Goal: Task Accomplishment & Management: Manage account settings

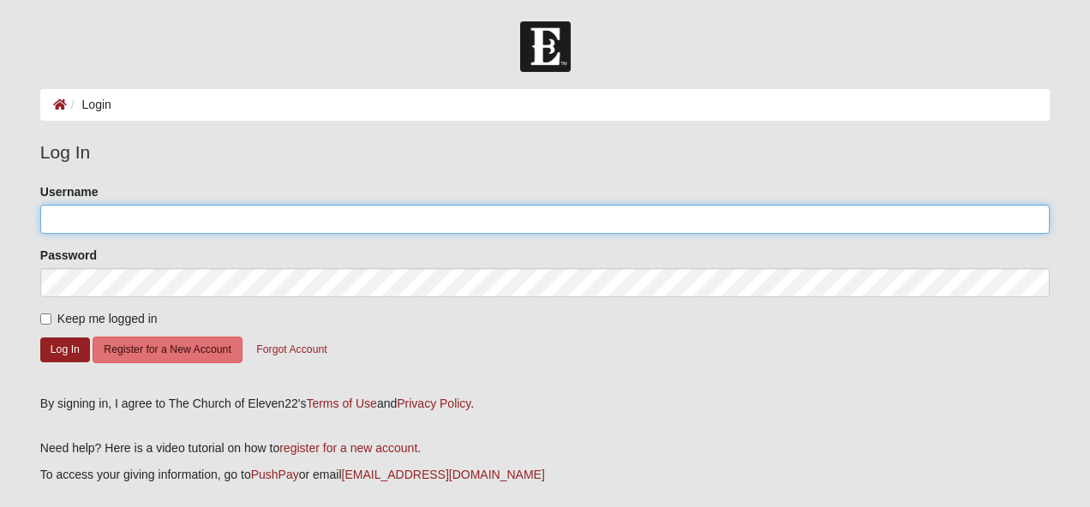
type input "[EMAIL_ADDRESS][DOMAIN_NAME]"
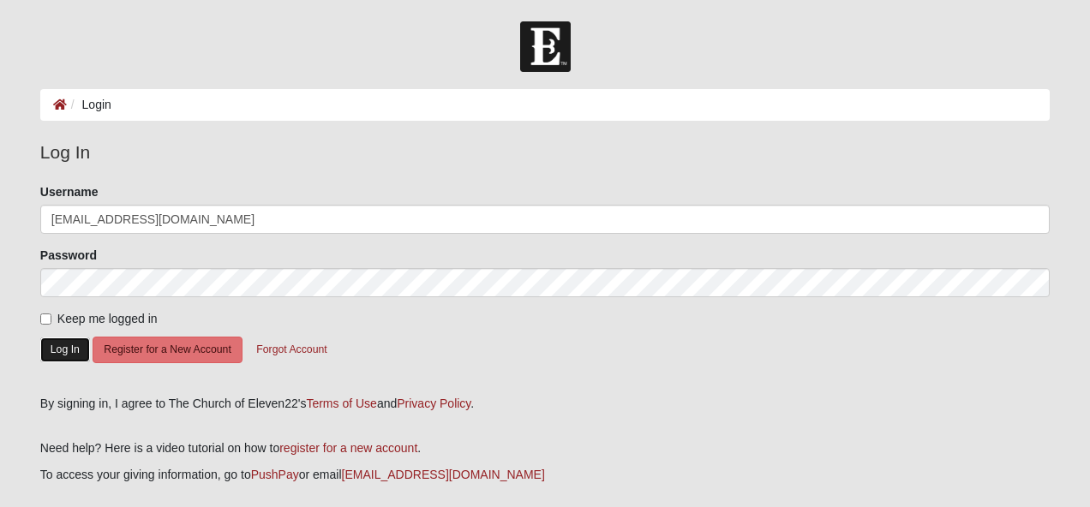
click at [59, 352] on button "Log In" at bounding box center [65, 350] width 50 height 25
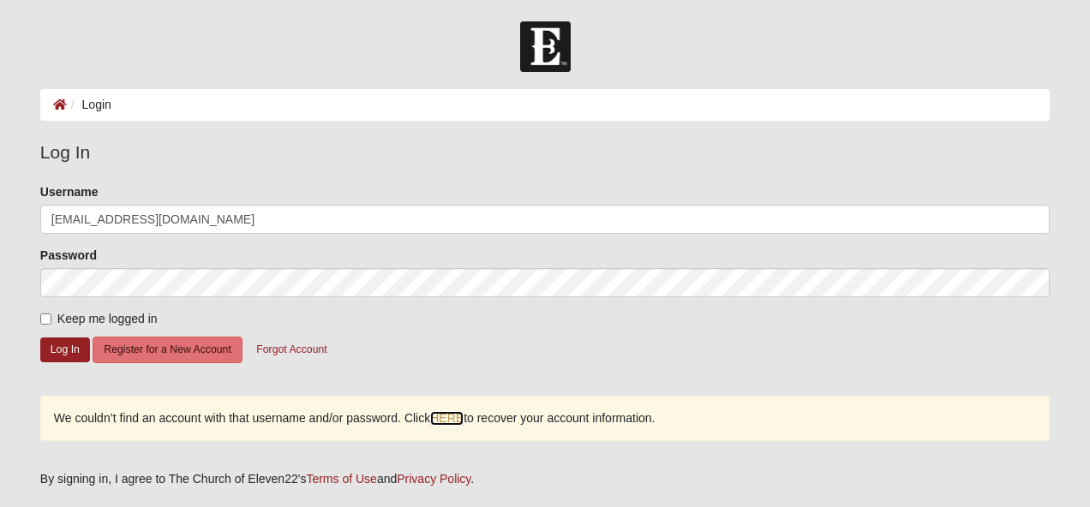
click at [451, 413] on link "HERE" at bounding box center [446, 418] width 33 height 15
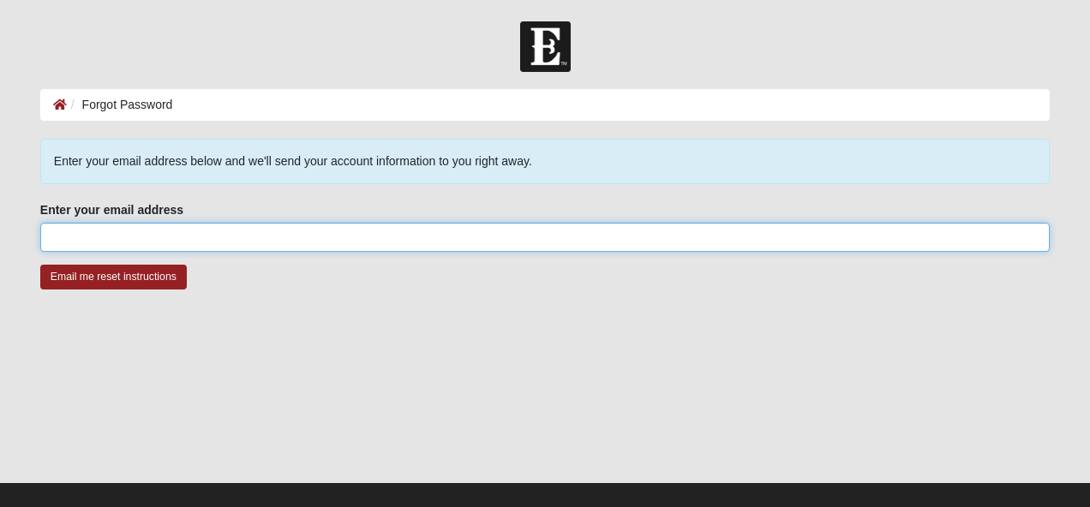
click at [176, 238] on input "Enter your email address" at bounding box center [544, 237] width 1009 height 29
type input "[EMAIL_ADDRESS][DOMAIN_NAME]"
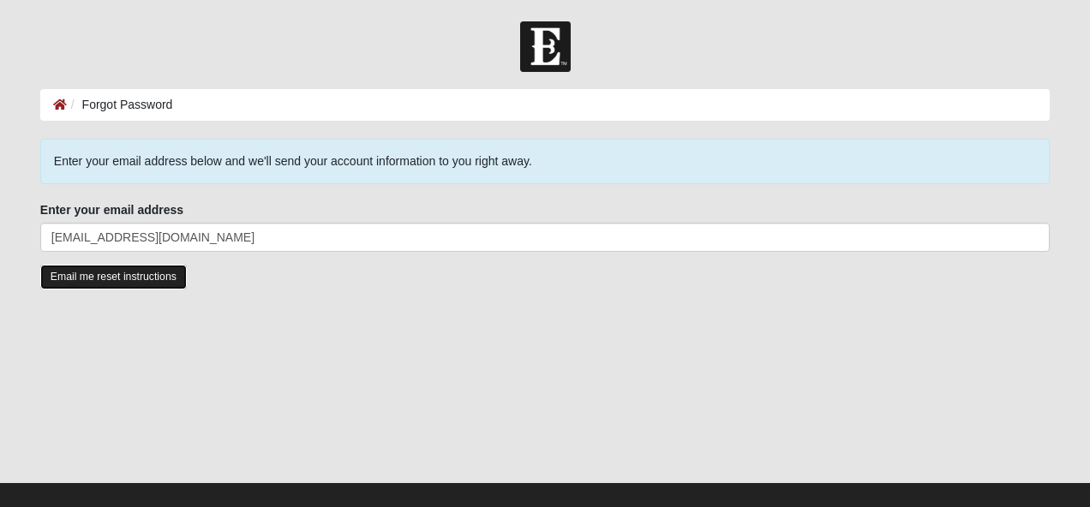
click at [148, 284] on input "Email me reset instructions" at bounding box center [113, 277] width 146 height 25
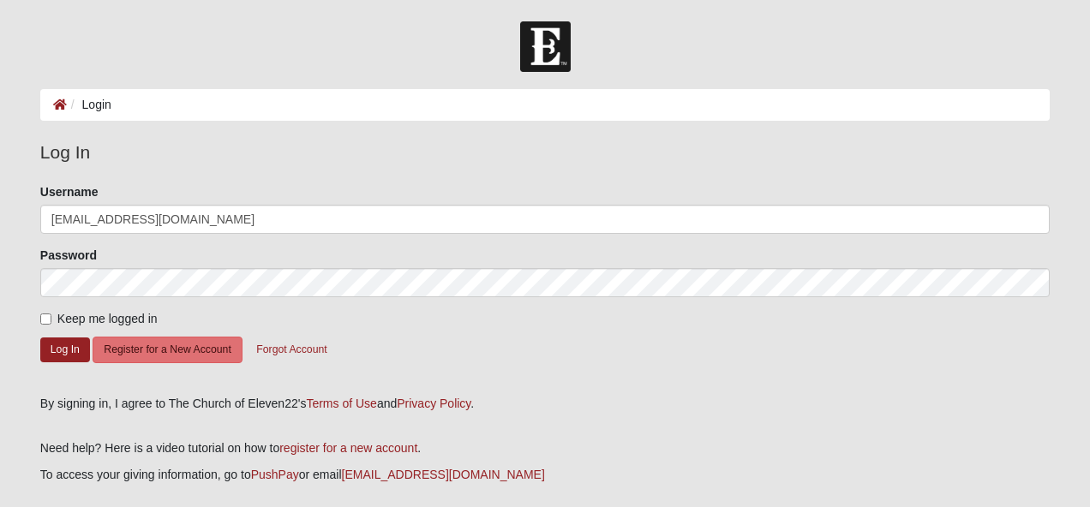
click at [93, 300] on form "Please correct the following: Username mdconcannon@me.com Password Keep me logg…" at bounding box center [544, 283] width 1009 height 200
click at [70, 345] on button "Log In" at bounding box center [65, 350] width 50 height 25
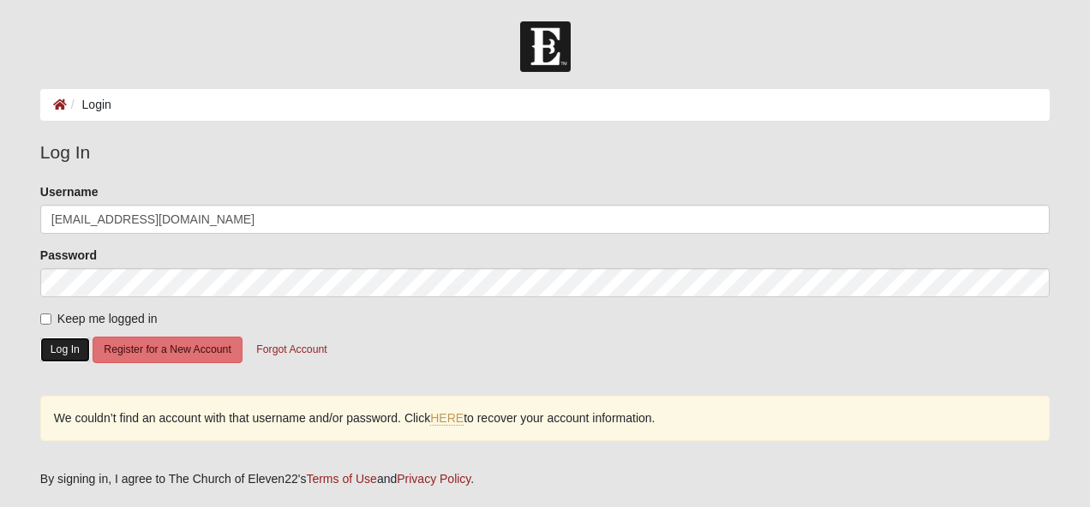
click at [60, 349] on button "Log In" at bounding box center [65, 350] width 50 height 25
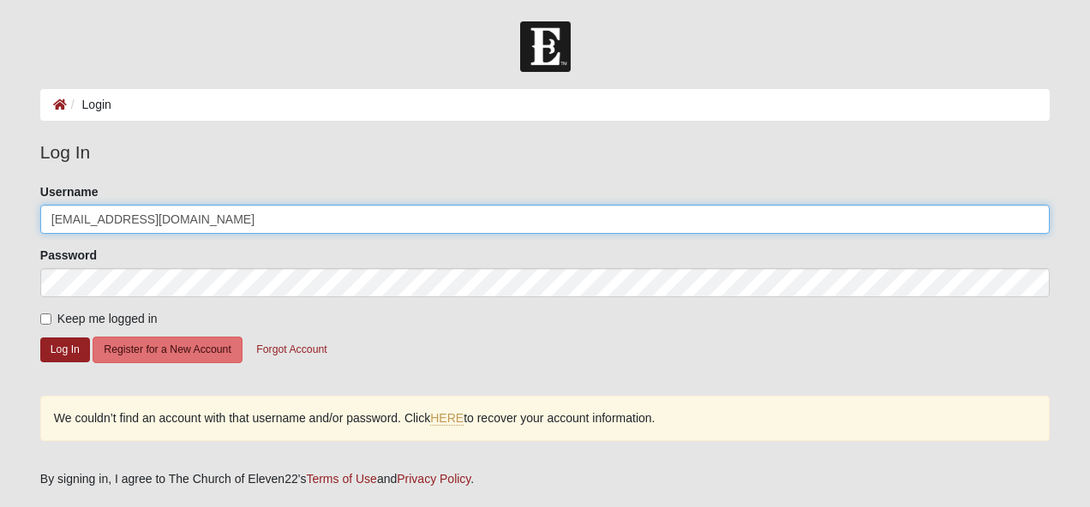
click at [194, 218] on input "mdconcannon@me.com" at bounding box center [544, 219] width 1009 height 29
type input "m"
type input "mariaconcannon"
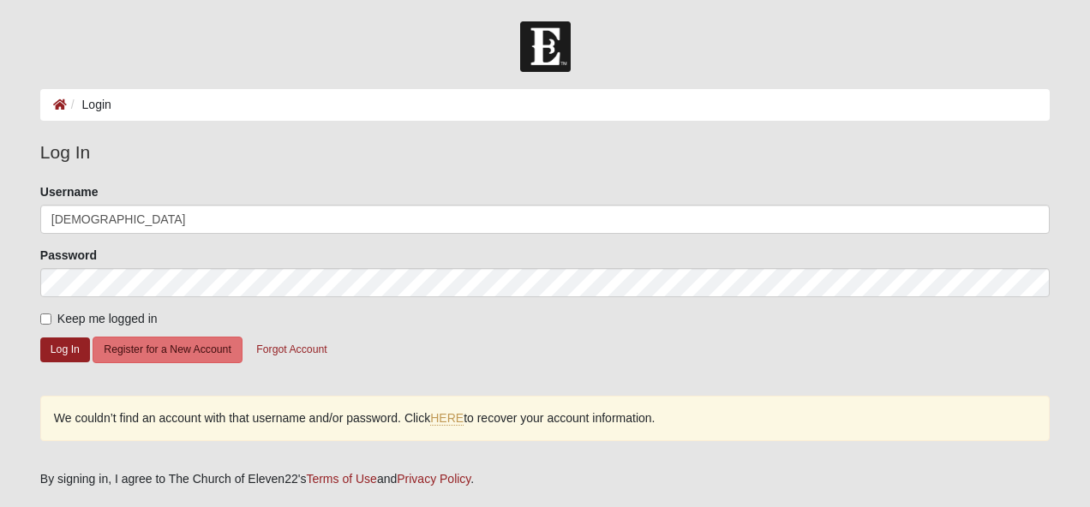
click at [356, 259] on div "Password" at bounding box center [544, 272] width 1009 height 51
click at [68, 350] on button "Log In" at bounding box center [65, 350] width 50 height 25
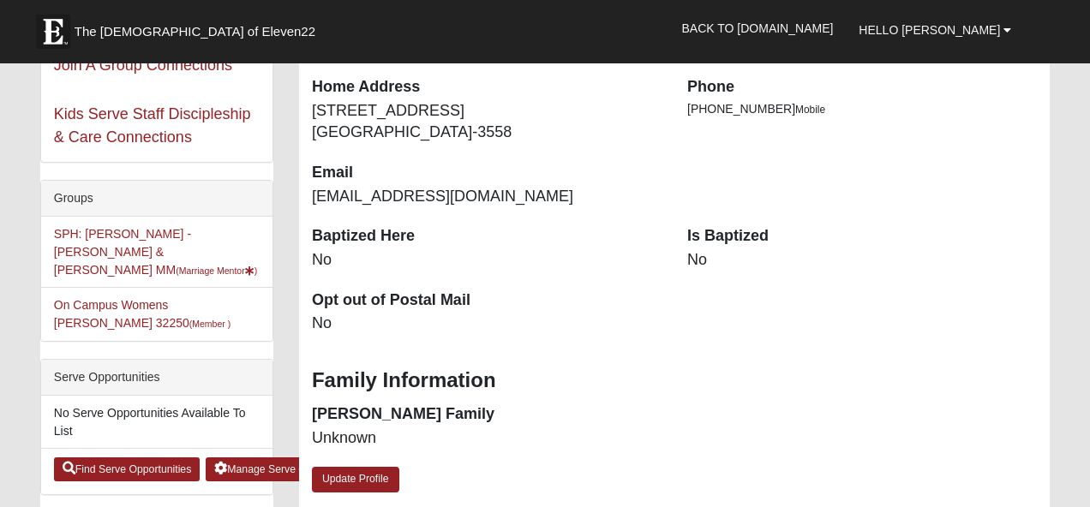
scroll to position [315, 0]
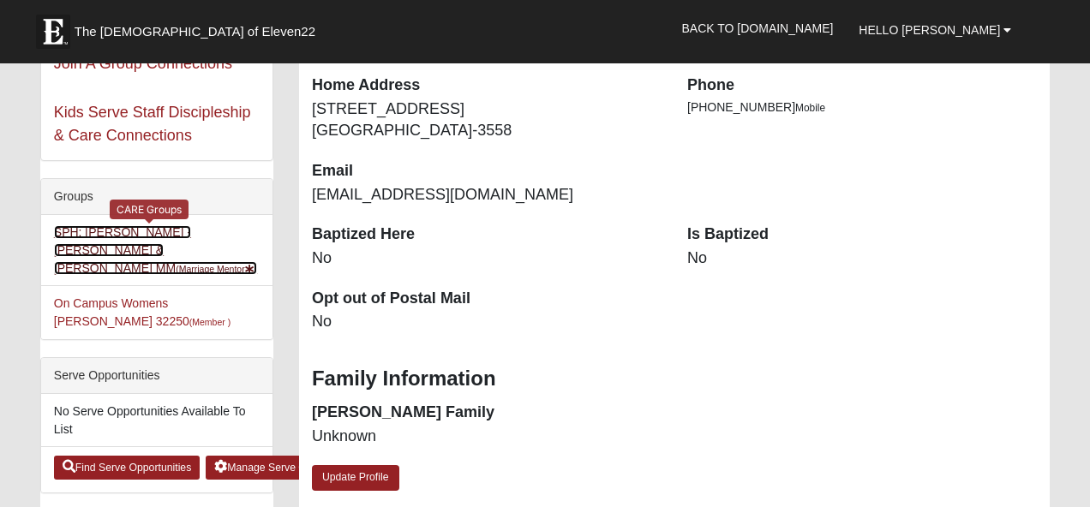
click at [192, 227] on link "SPH: Concannon - Jeff & Maria MM (Marriage Mentor )" at bounding box center [155, 250] width 203 height 50
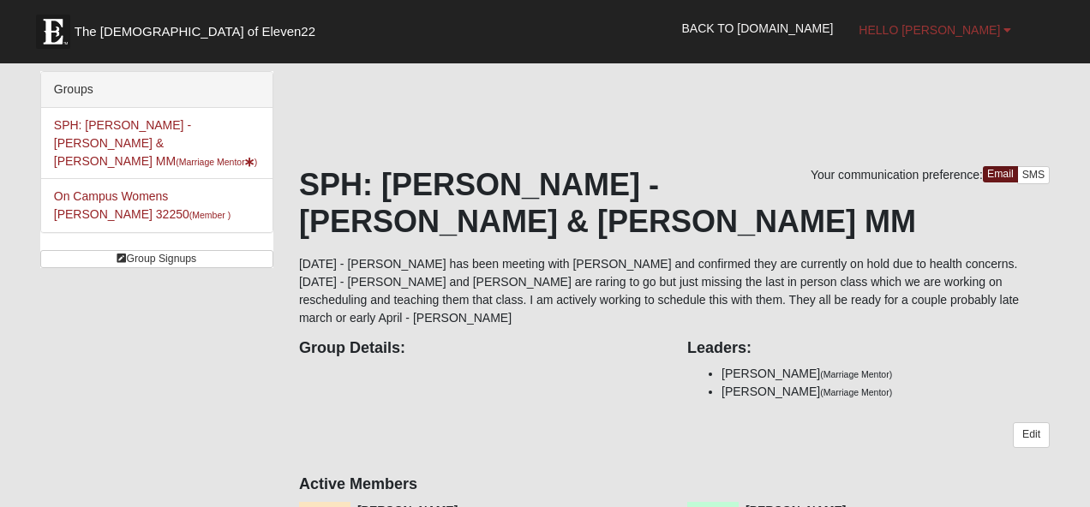
click at [940, 31] on span "Hello [PERSON_NAME]" at bounding box center [928, 30] width 141 height 14
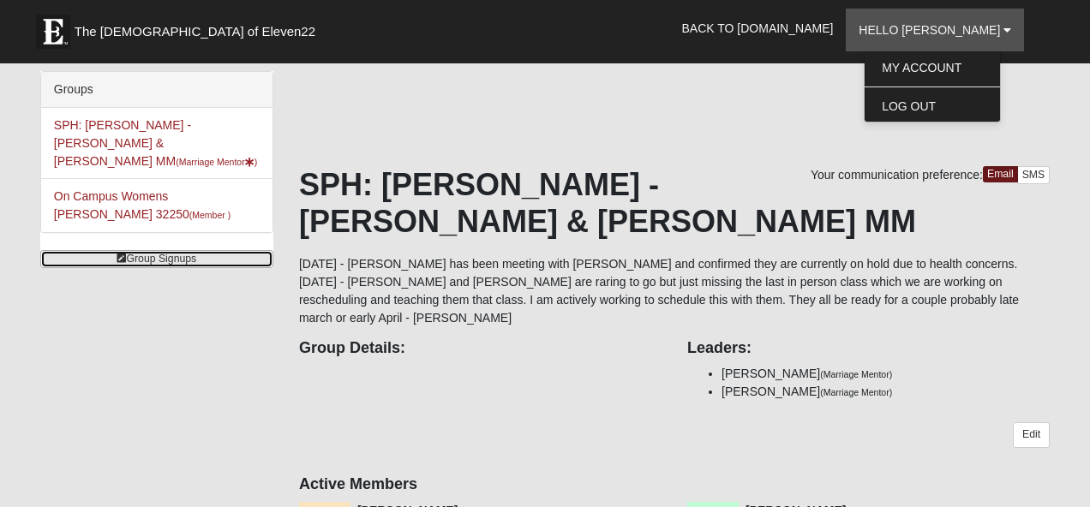
click at [147, 250] on link "Group Signups" at bounding box center [156, 259] width 233 height 18
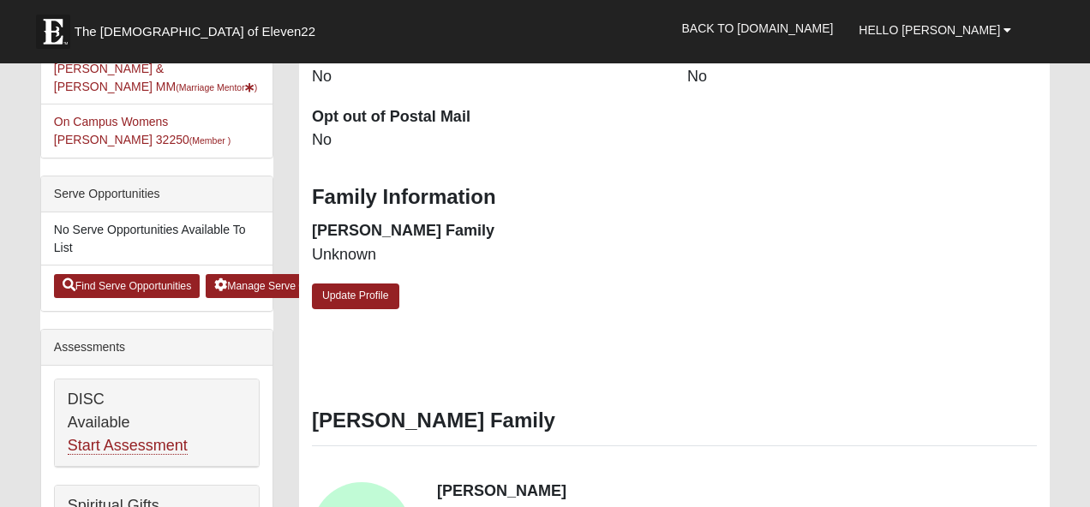
scroll to position [506, 0]
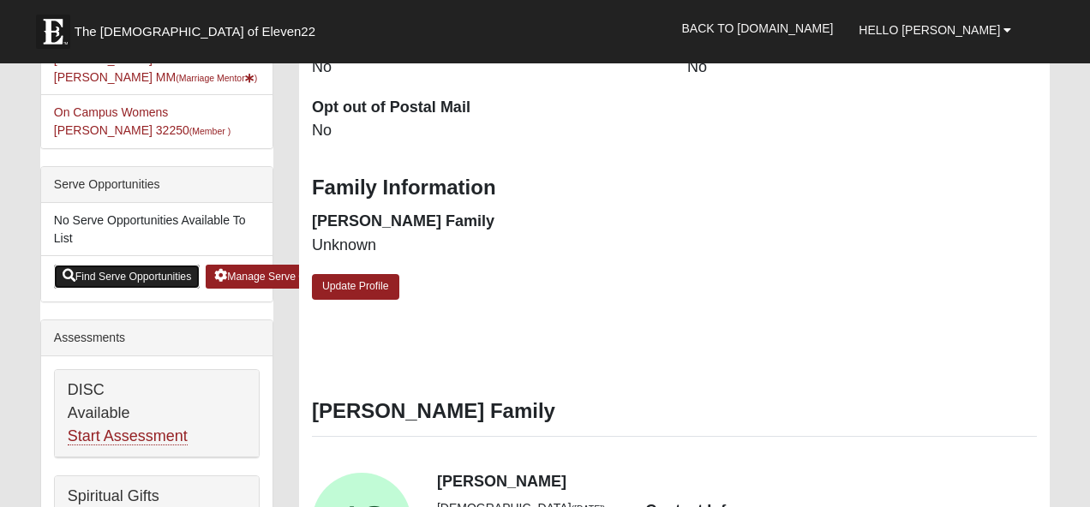
click at [119, 265] on link "Find Serve Opportunities" at bounding box center [127, 277] width 146 height 24
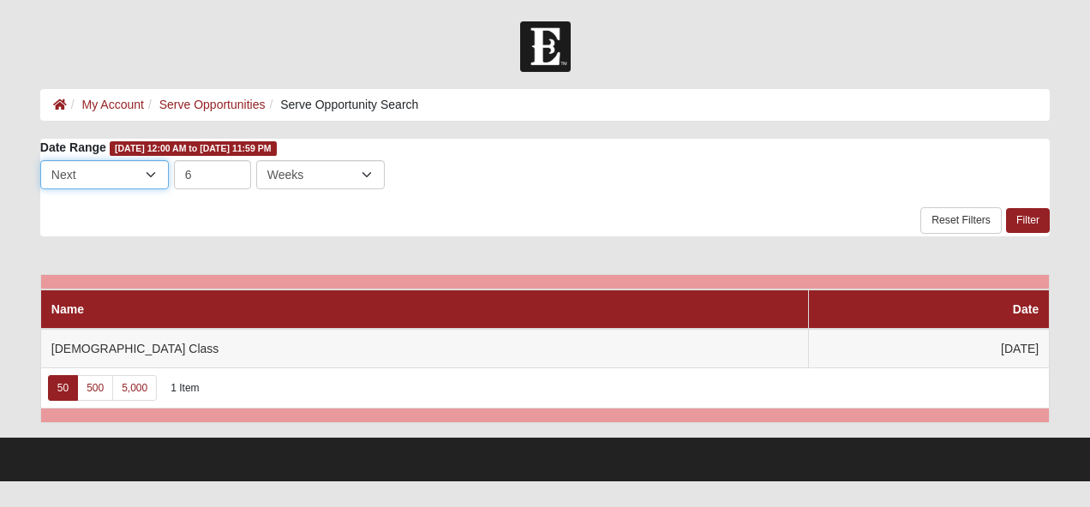
click at [148, 170] on select "Last Next" at bounding box center [104, 174] width 128 height 29
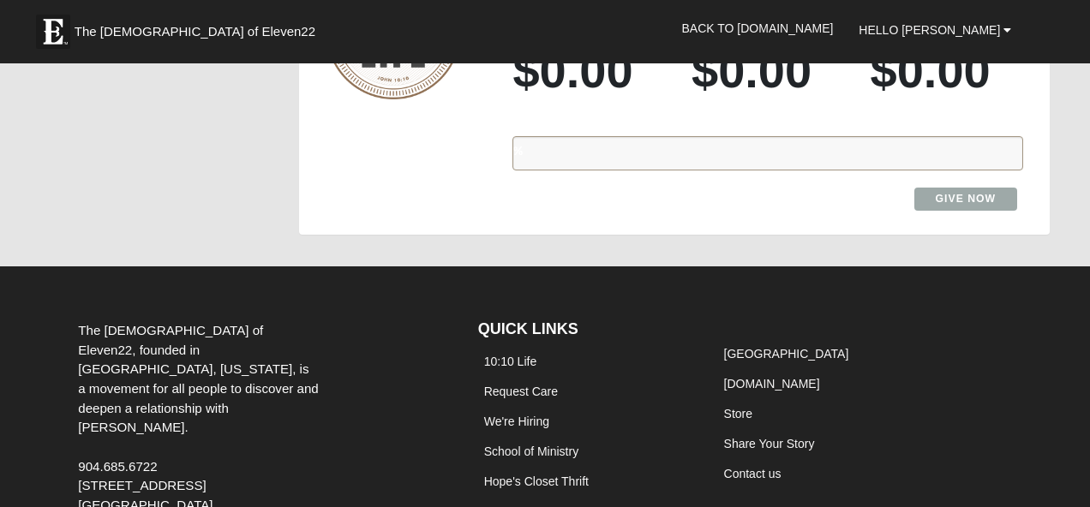
scroll to position [2229, 0]
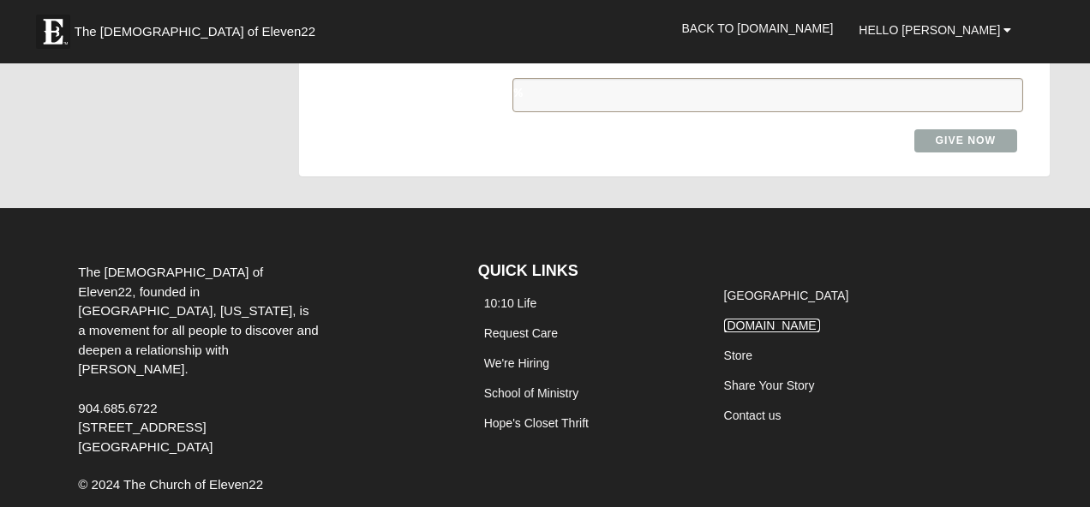
click at [747, 319] on link "JobyMartin.com" at bounding box center [772, 326] width 96 height 14
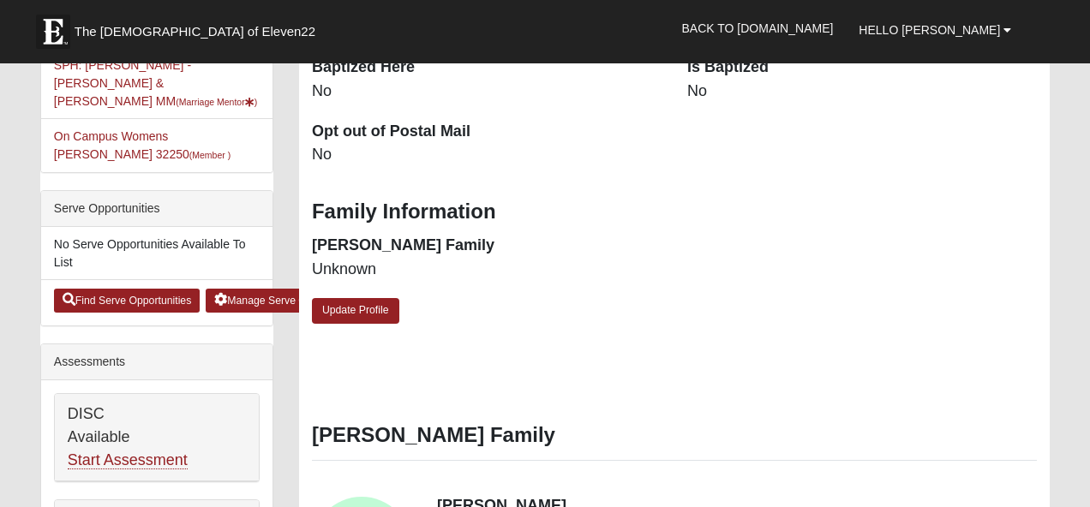
scroll to position [486, 0]
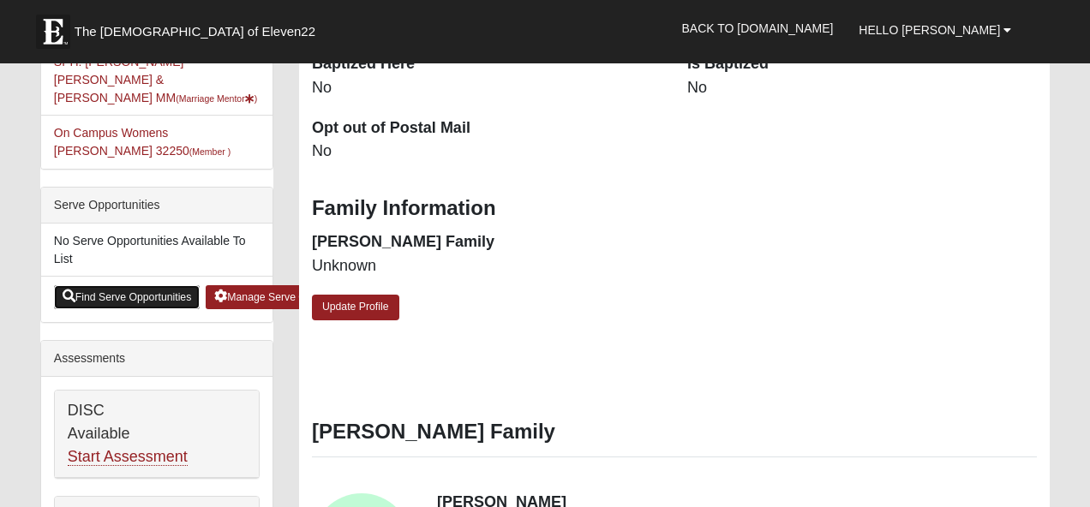
click at [149, 285] on link "Find Serve Opportunities" at bounding box center [127, 297] width 146 height 24
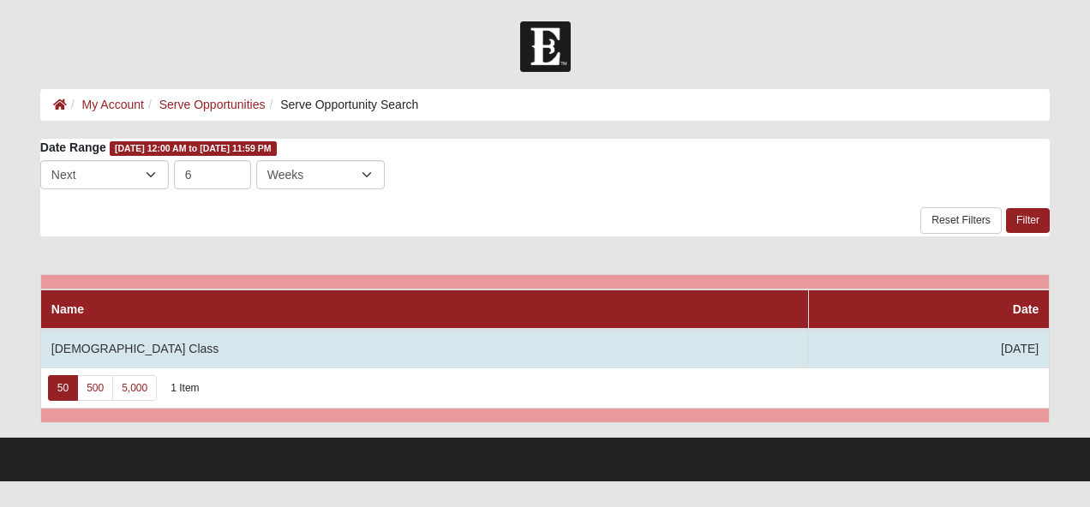
click at [118, 344] on td "Baptism Class" at bounding box center [424, 348] width 768 height 39
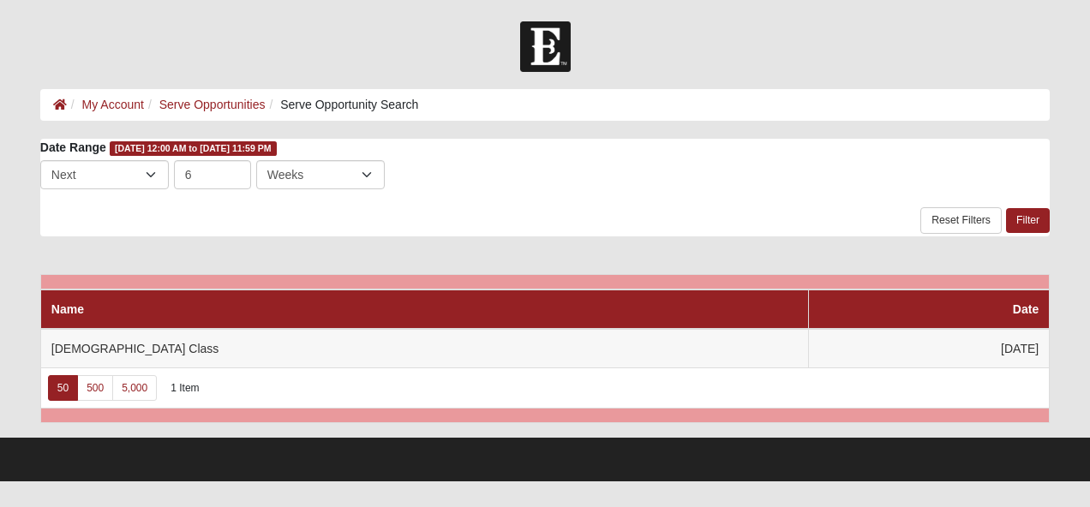
click at [911, 27] on div at bounding box center [545, 46] width 1090 height 51
click at [237, 99] on link "Serve Opportunities" at bounding box center [212, 105] width 106 height 14
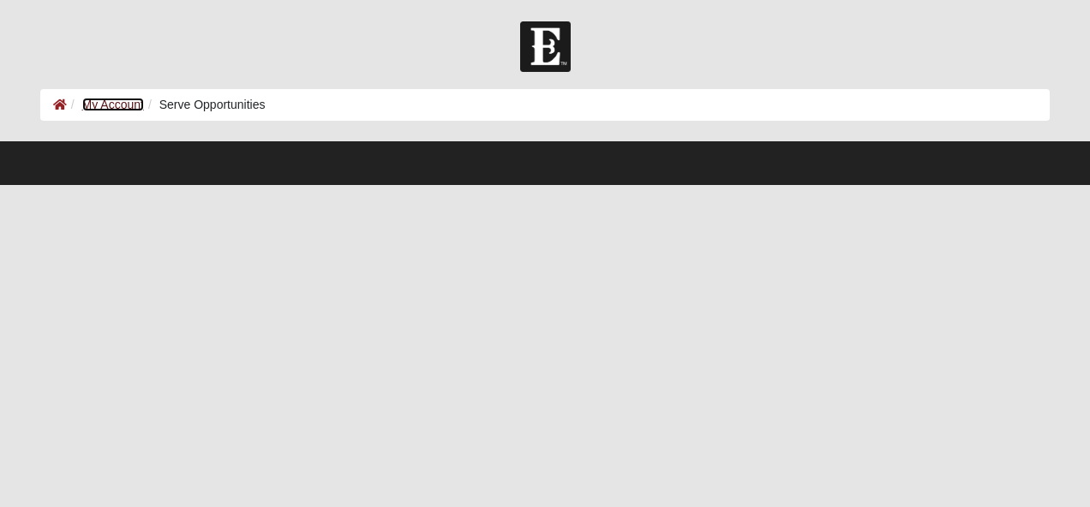
click at [111, 105] on link "My Account" at bounding box center [113, 105] width 62 height 14
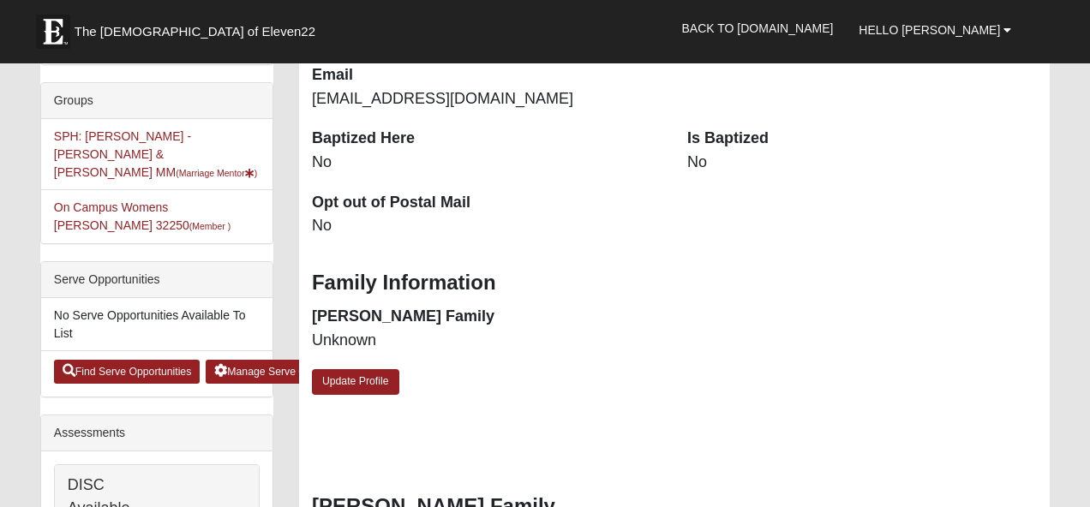
scroll to position [421, 0]
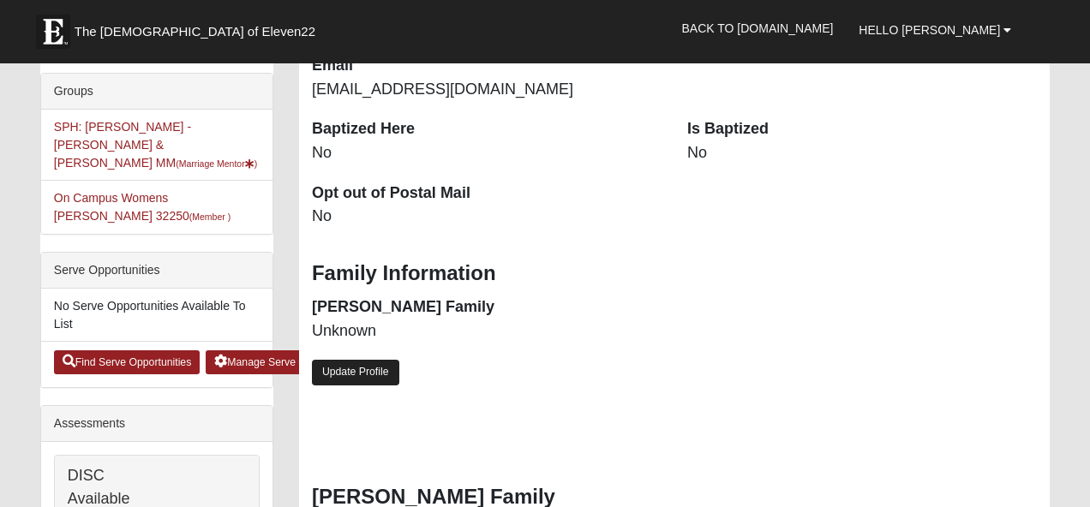
click at [366, 381] on link "Update Profile" at bounding box center [355, 372] width 87 height 25
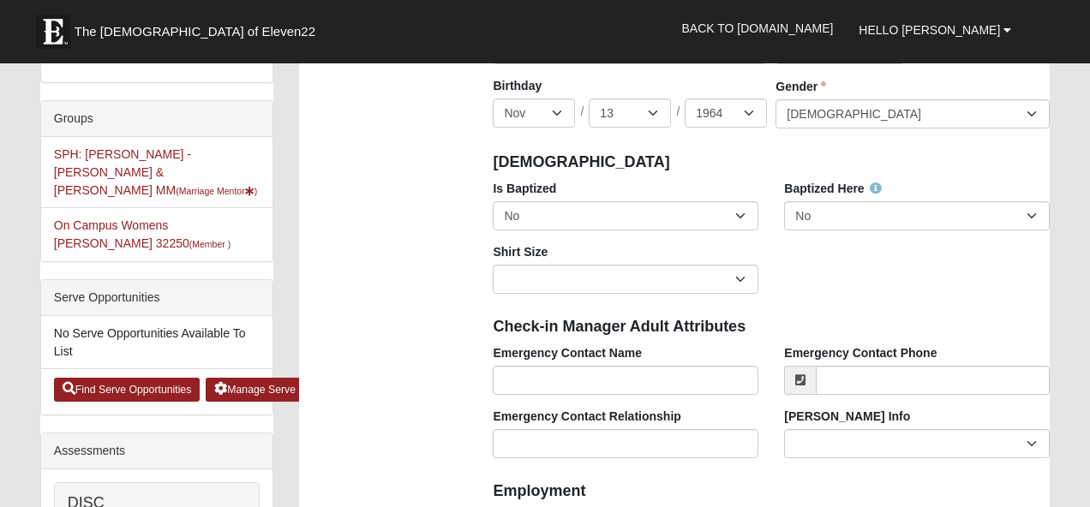
scroll to position [394, 0]
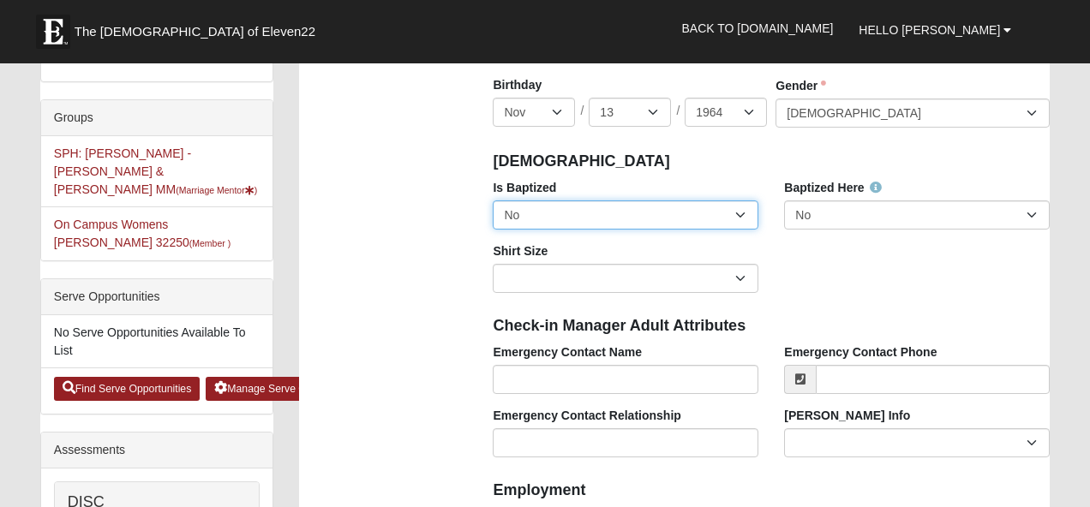
click at [741, 214] on select "No Yes" at bounding box center [626, 214] width 266 height 29
select select "True"
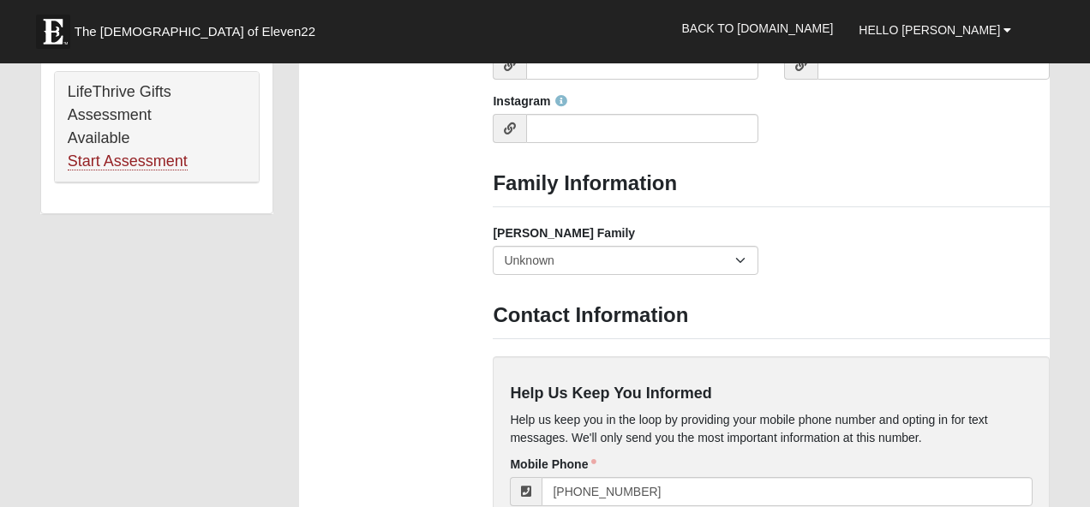
scroll to position [1358, 0]
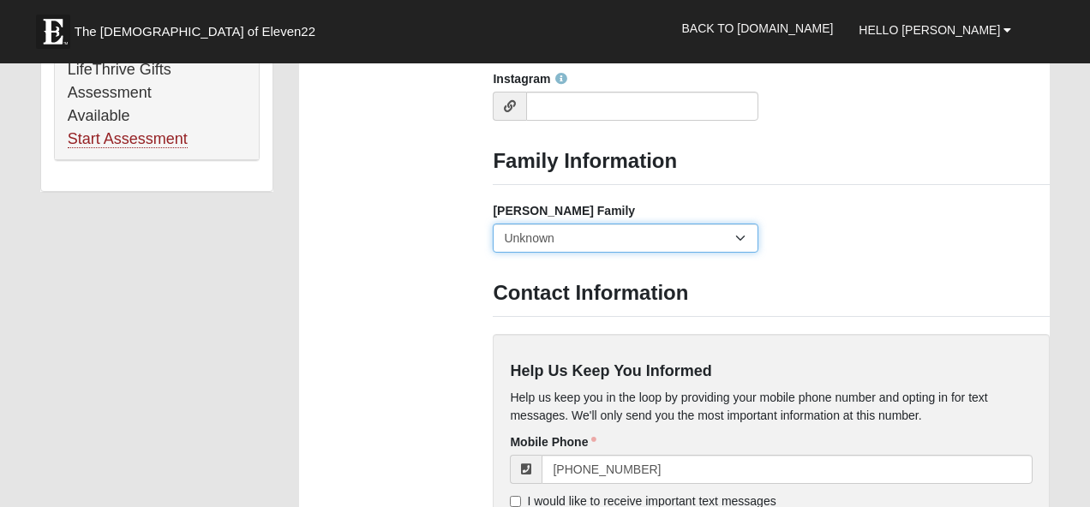
click at [738, 237] on select "Yes, we are a current foster family No, we are a former foster family No, we ha…" at bounding box center [626, 238] width 266 height 29
select select "2891"
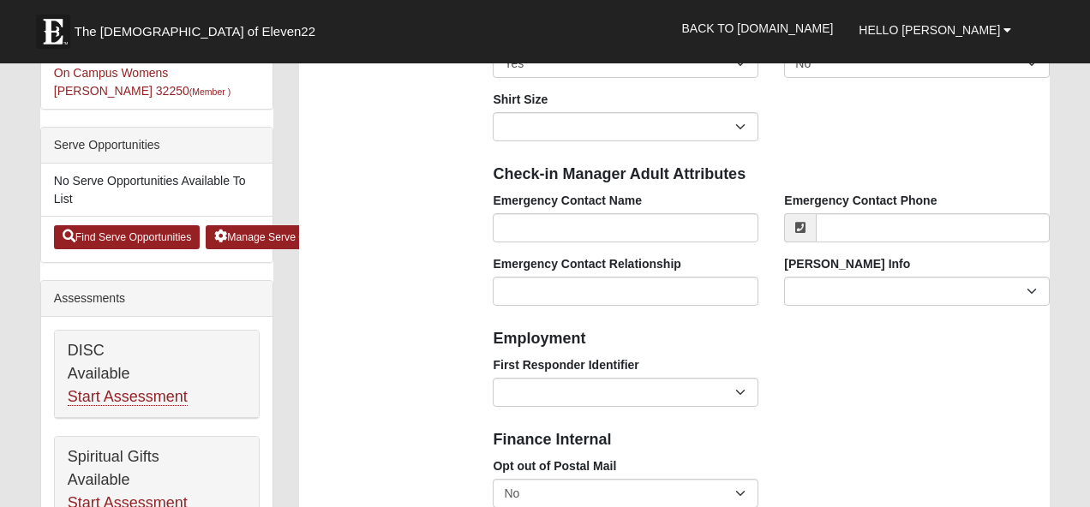
scroll to position [549, 0]
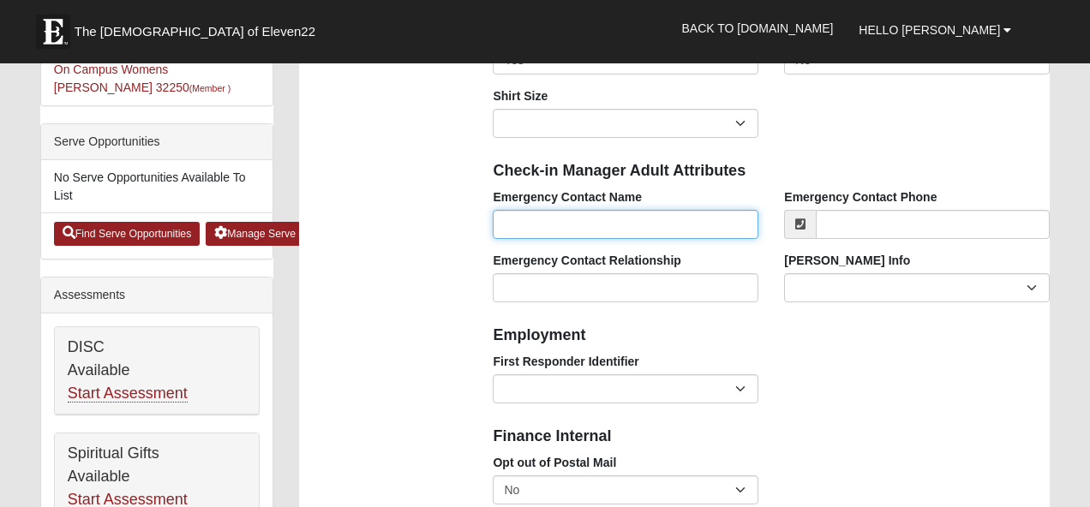
click at [579, 224] on input "Emergency Contact Name" at bounding box center [626, 224] width 266 height 29
type input "Jeff Concannon"
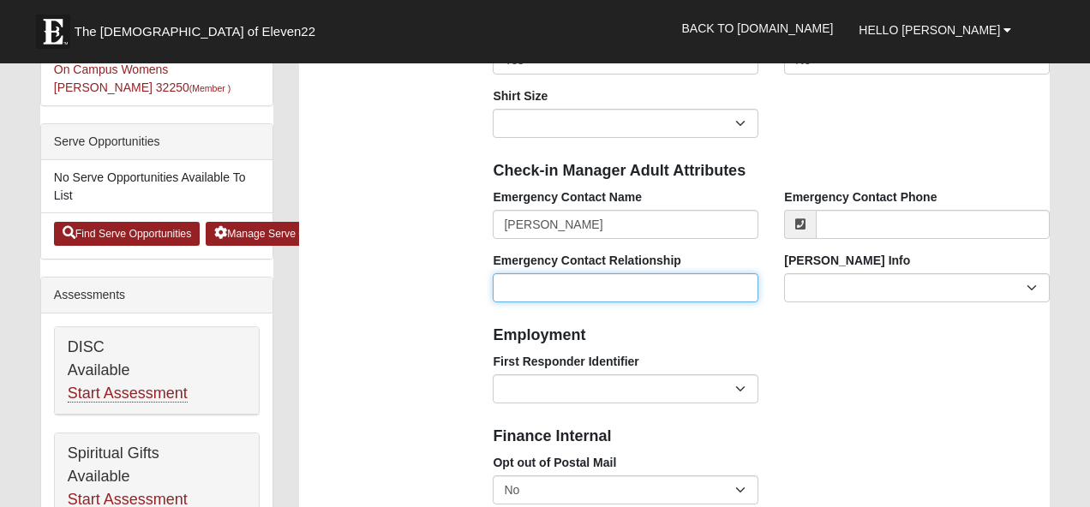
click at [577, 291] on input "Emergency Contact Relationship" at bounding box center [626, 287] width 266 height 29
type input "Husband"
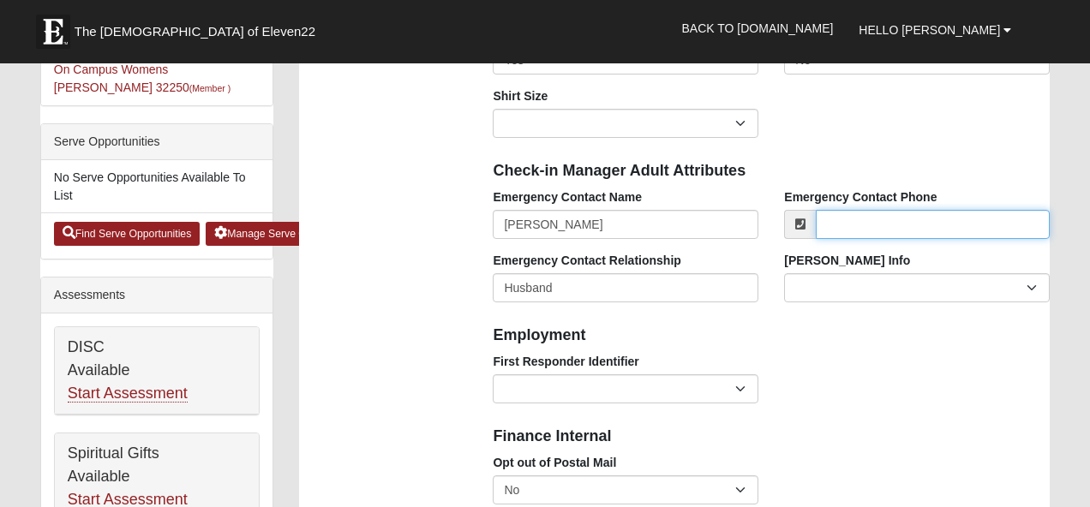
click at [860, 226] on input "Emergency Contact Phone" at bounding box center [933, 224] width 234 height 29
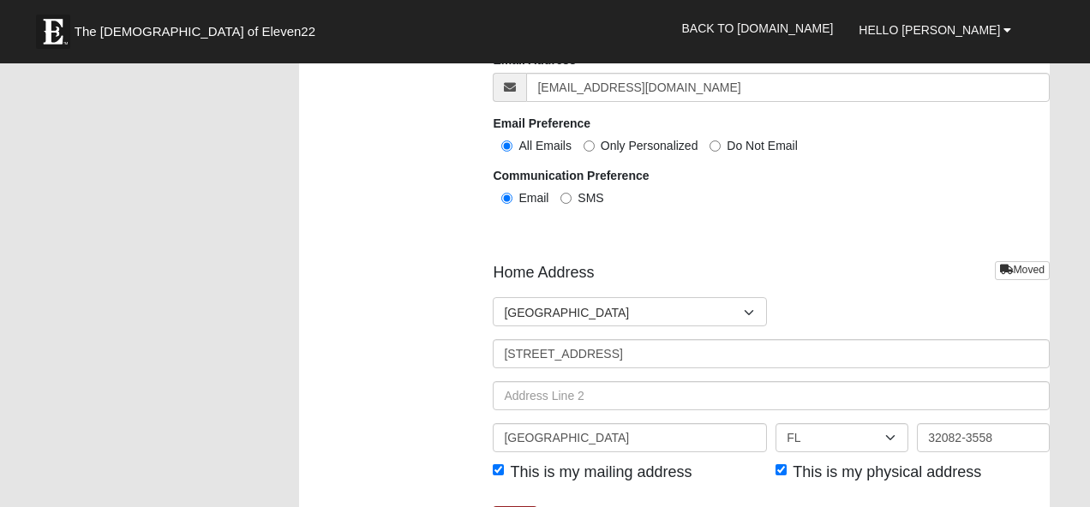
scroll to position [1963, 0]
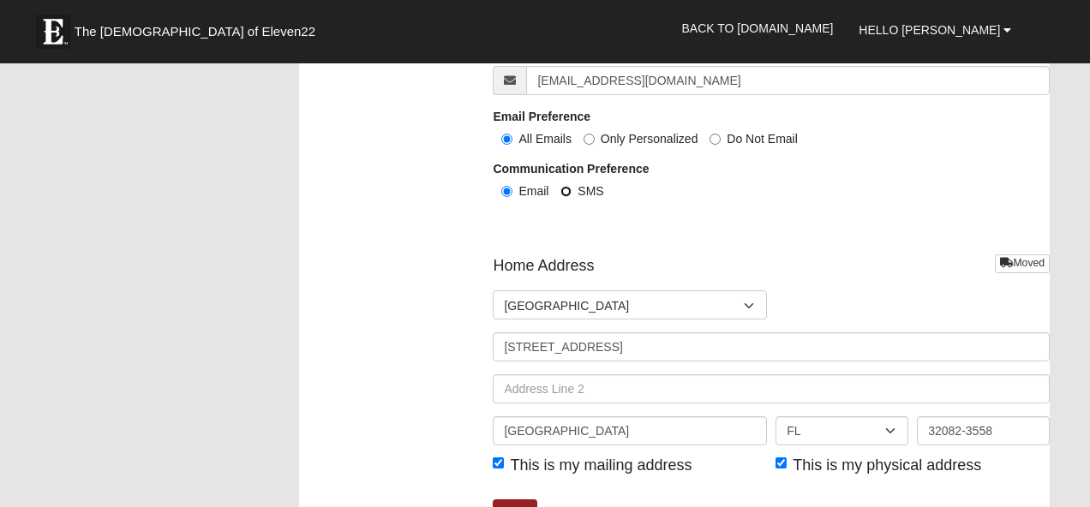
type input "(865) 603-0117"
click at [566, 189] on input "SMS" at bounding box center [565, 191] width 11 height 11
radio input "true"
click at [508, 191] on input "Email" at bounding box center [506, 191] width 11 height 11
radio input "true"
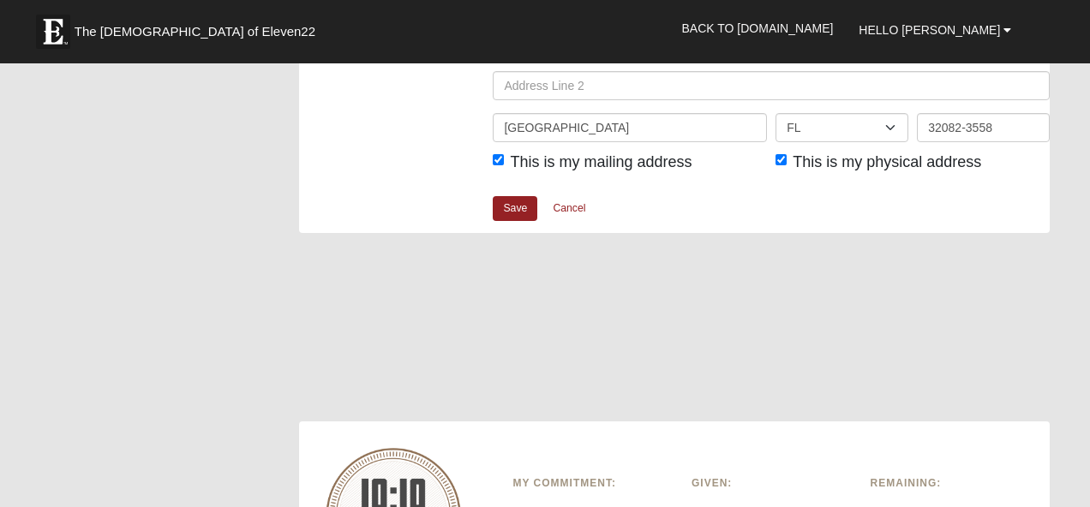
scroll to position [2271, 0]
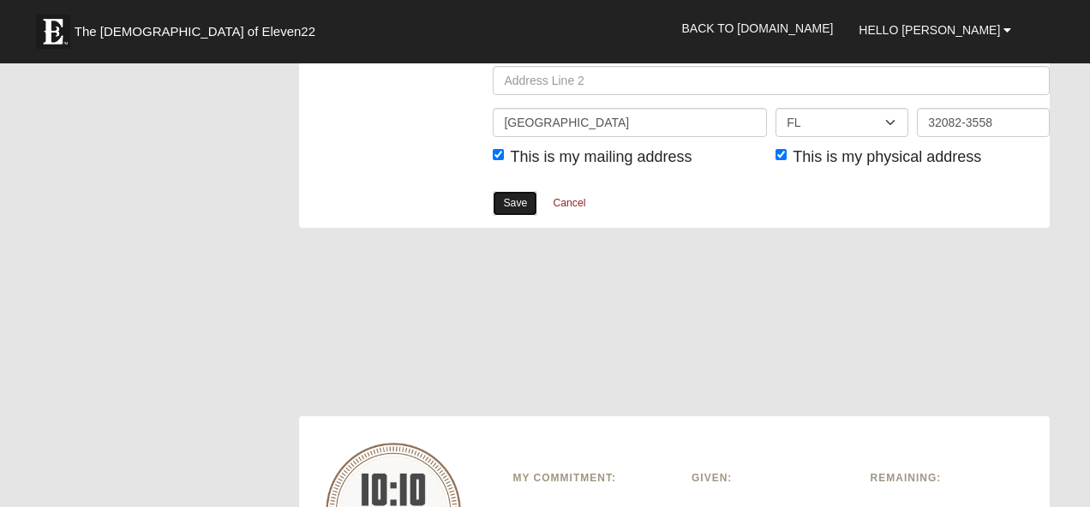
click at [512, 208] on link "Save" at bounding box center [515, 203] width 45 height 25
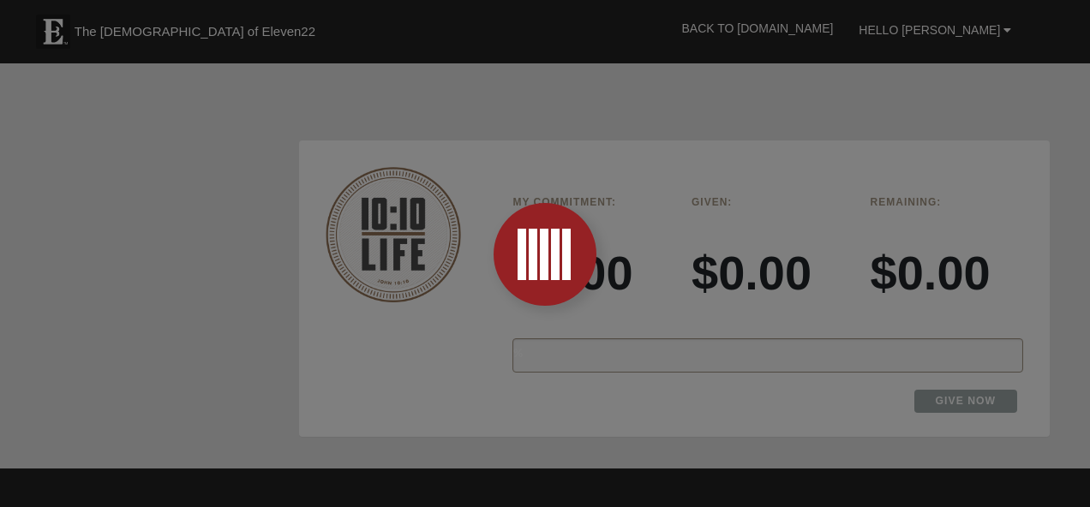
scroll to position [2549, 0]
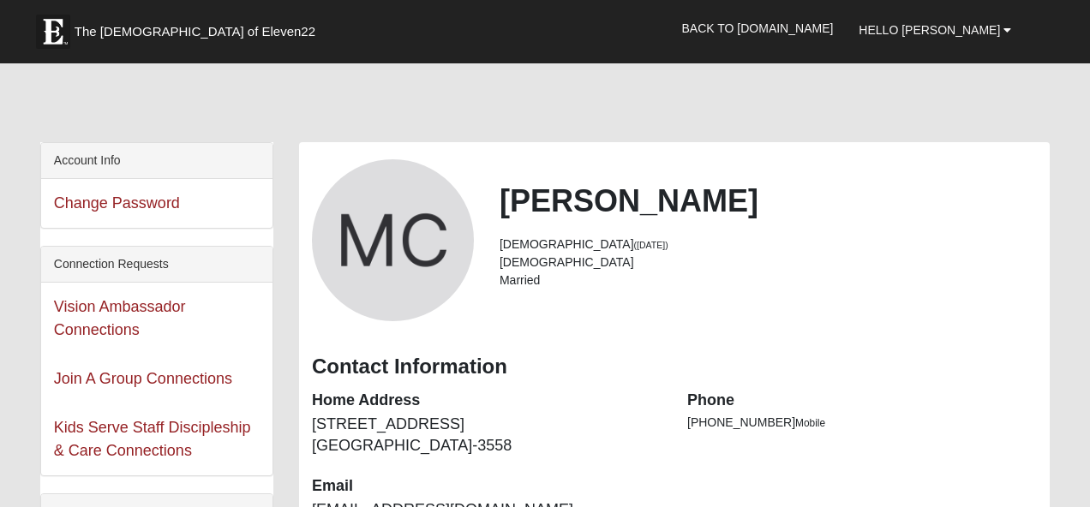
click at [101, 320] on div "Vision Ambassador Connections" at bounding box center [156, 319] width 231 height 72
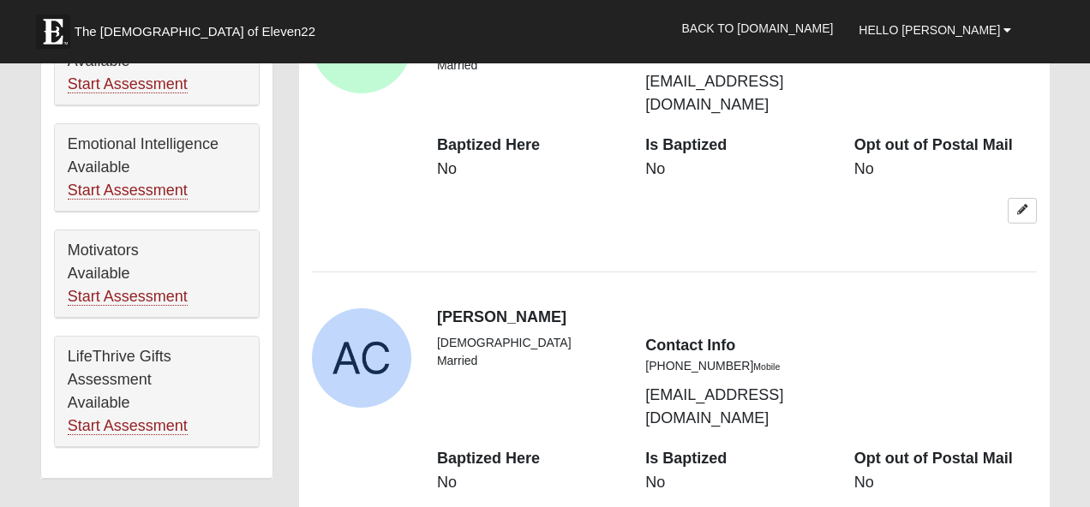
scroll to position [1073, 0]
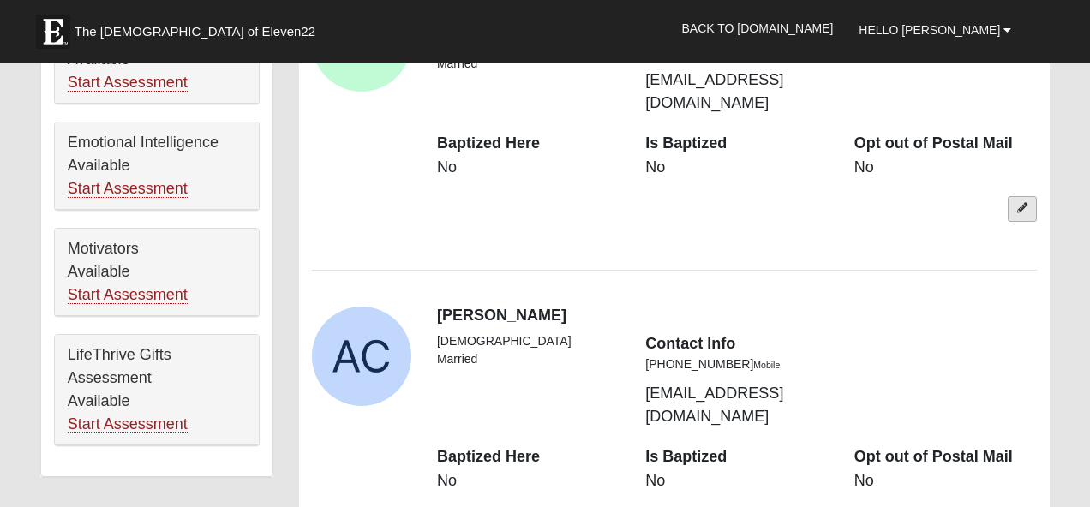
click at [1022, 203] on icon at bounding box center [1022, 208] width 10 height 10
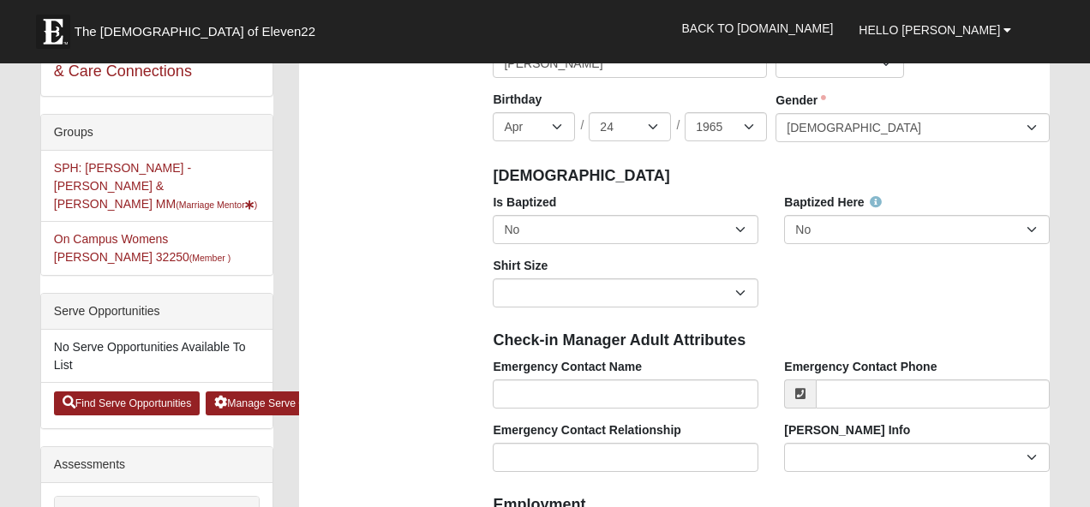
scroll to position [380, 0]
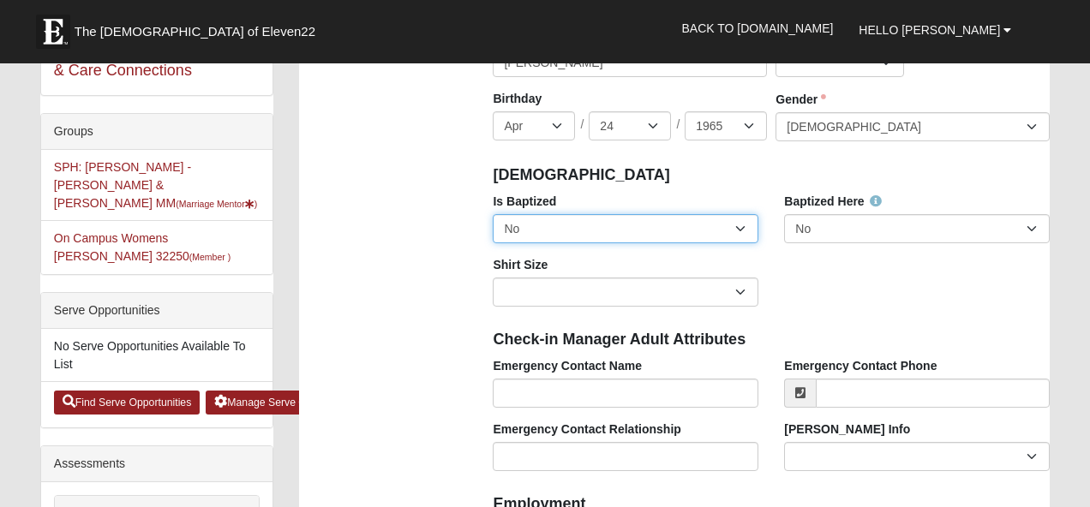
click at [742, 219] on select "No Yes" at bounding box center [626, 228] width 266 height 29
select select "True"
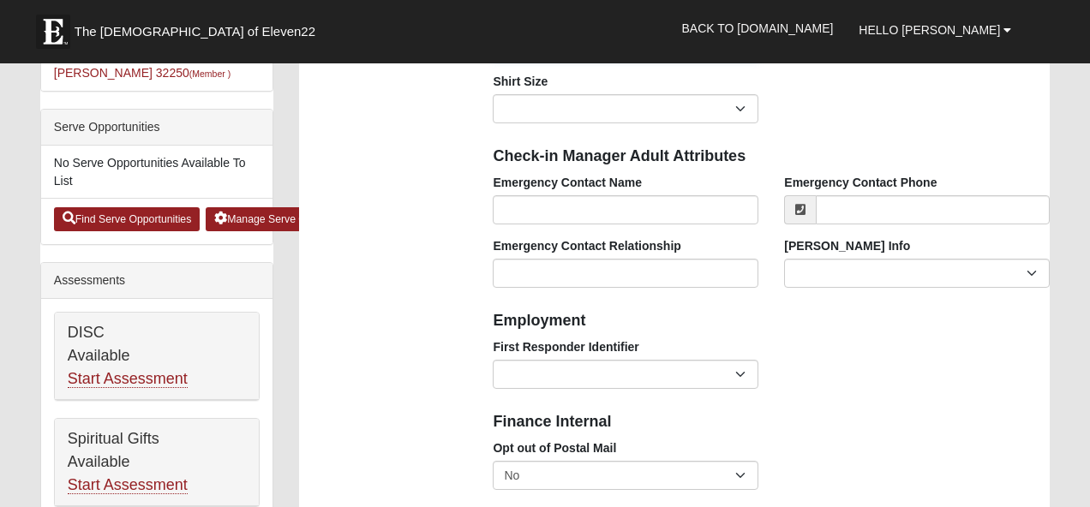
scroll to position [565, 0]
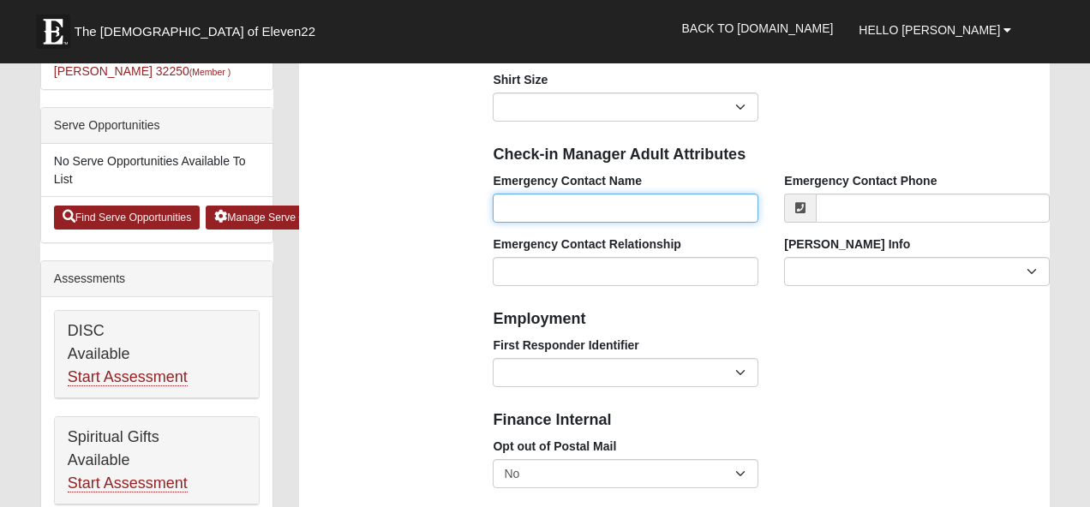
click at [580, 207] on input "Emergency Contact Name" at bounding box center [626, 208] width 266 height 29
type input "Maria Concannon"
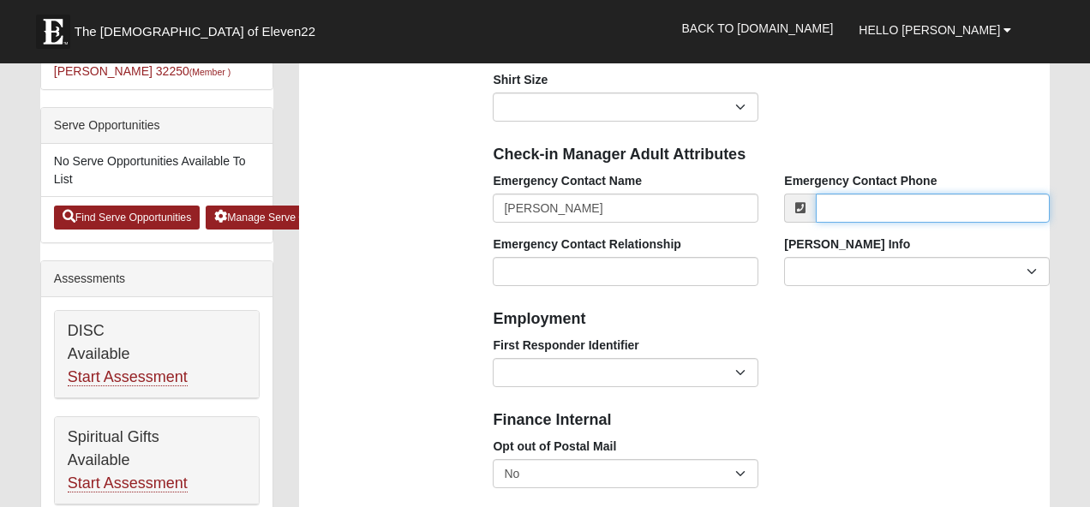
click at [853, 208] on input "Emergency Contact Phone" at bounding box center [933, 208] width 234 height 29
type input "(865) 603-2838"
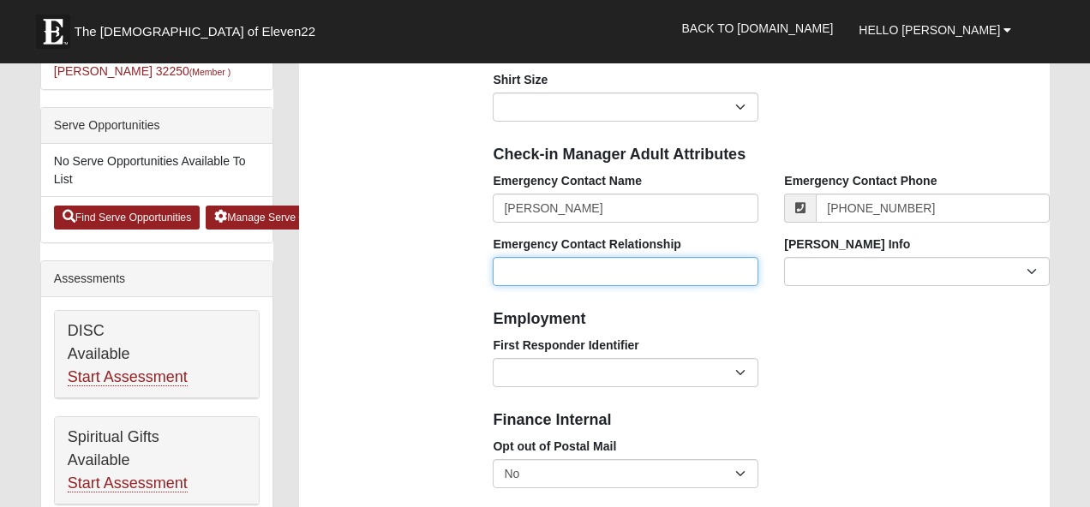
click at [677, 264] on input "Emergency Contact Relationship" at bounding box center [626, 271] width 266 height 29
type input "Wife"
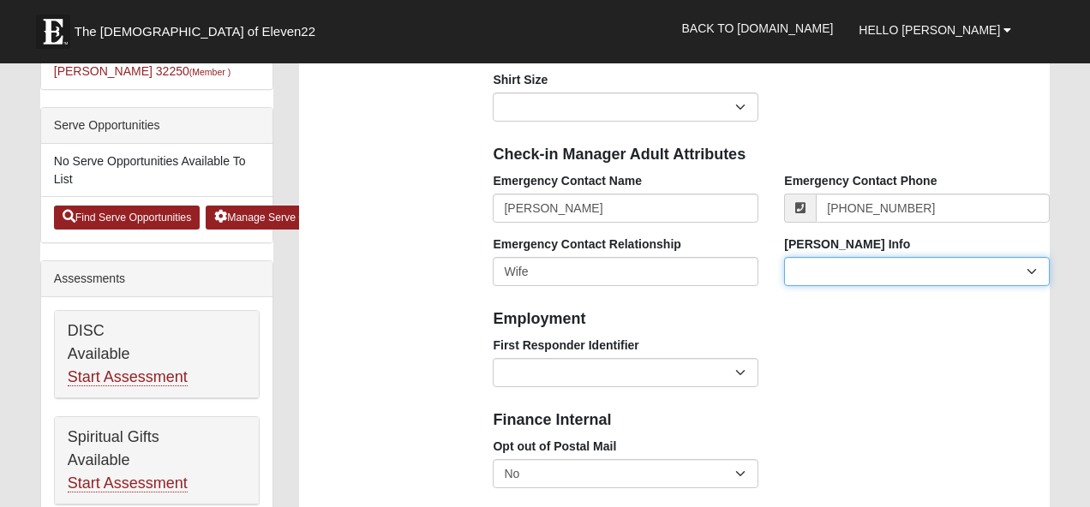
click at [1028, 275] on select "Current Foster Child Current Foster Parent Former Foster Child Former Foster Pa…" at bounding box center [917, 271] width 266 height 29
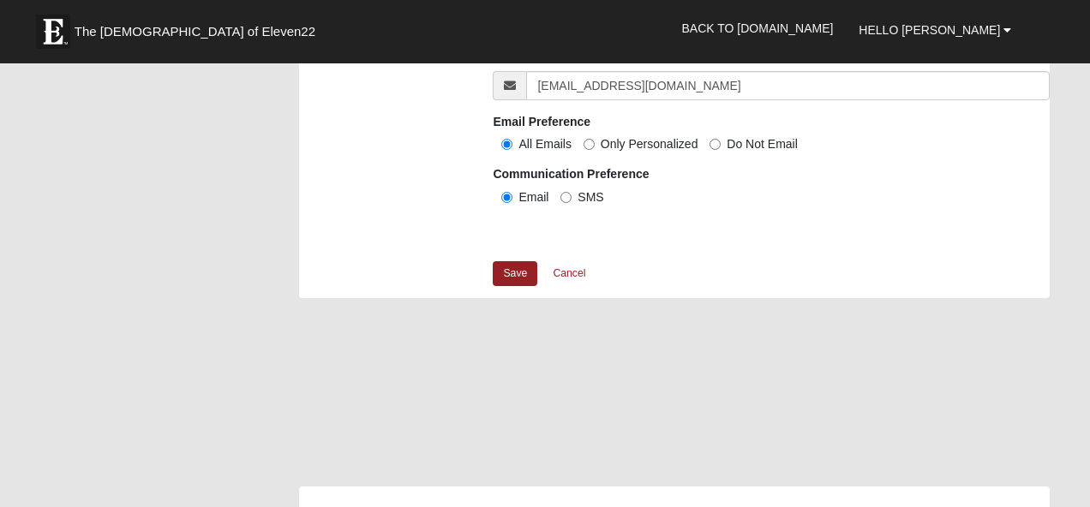
scroll to position [1835, 0]
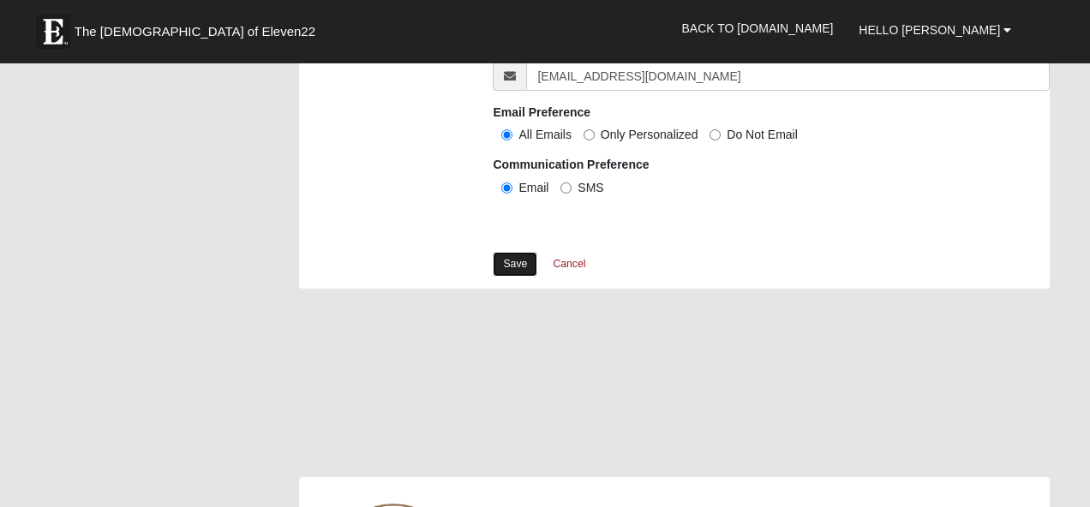
click at [518, 260] on link "Save" at bounding box center [515, 264] width 45 height 25
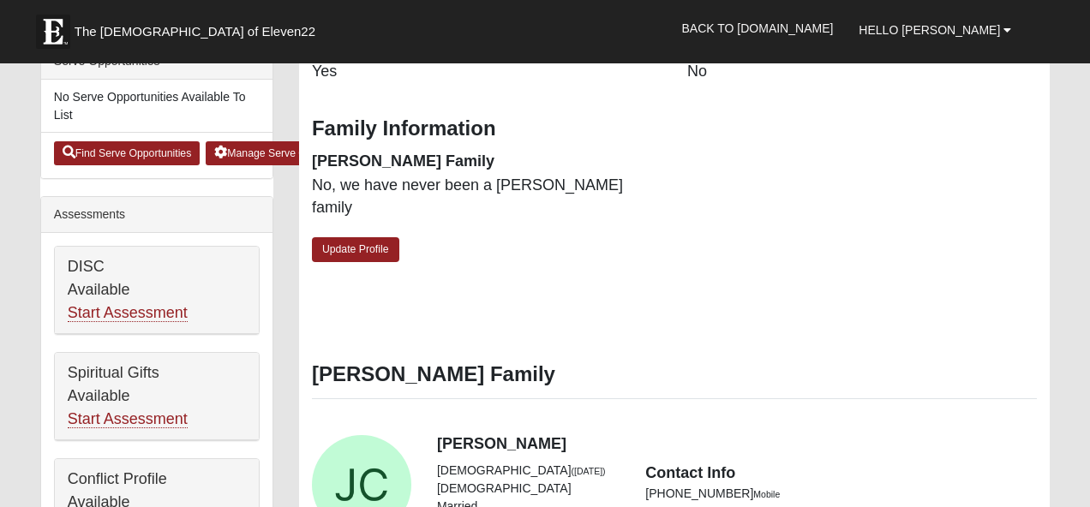
scroll to position [632, 0]
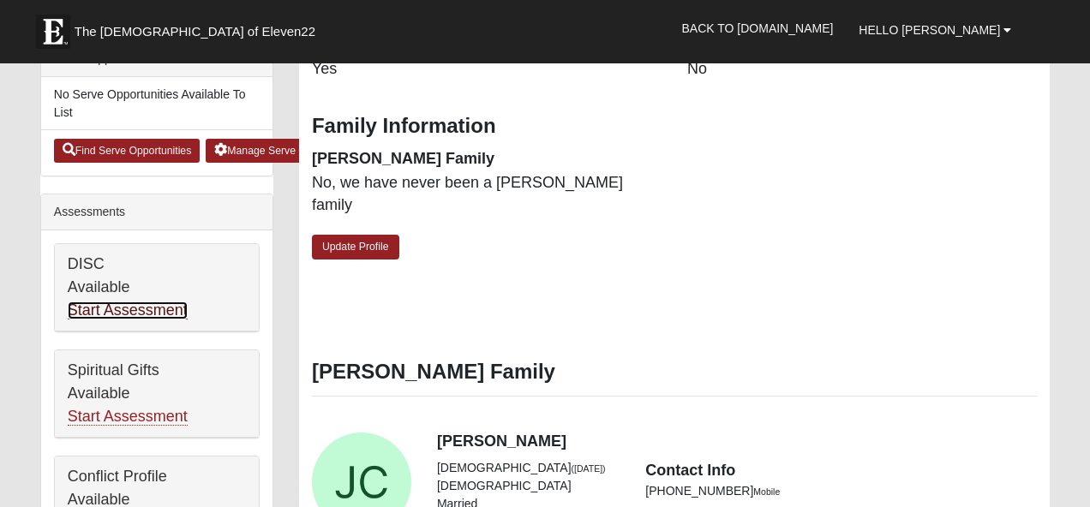
click at [151, 302] on link "Start Assessment" at bounding box center [128, 311] width 120 height 18
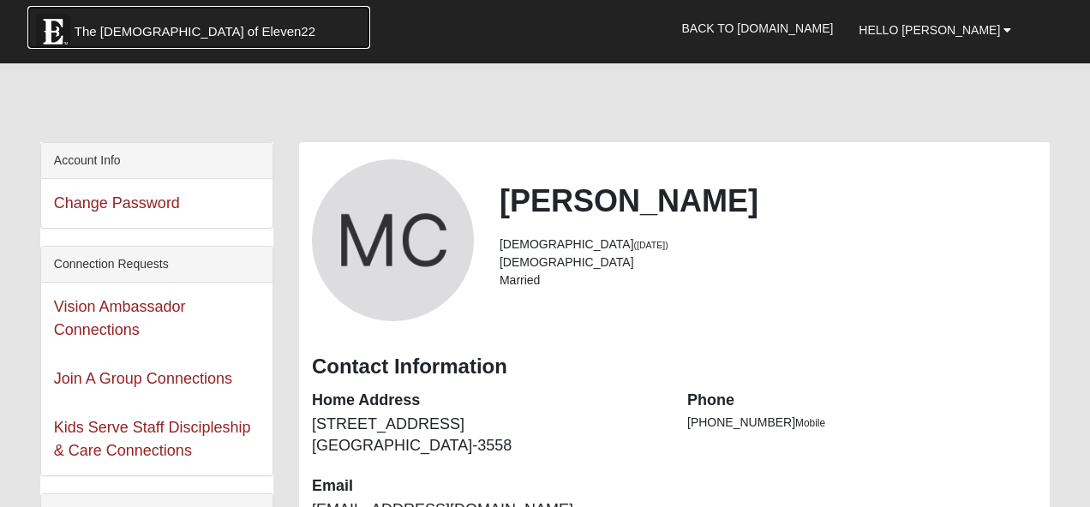
click at [183, 27] on span "The [DEMOGRAPHIC_DATA] of Eleven22" at bounding box center [195, 31] width 241 height 17
